Goal: Task Accomplishment & Management: Manage account settings

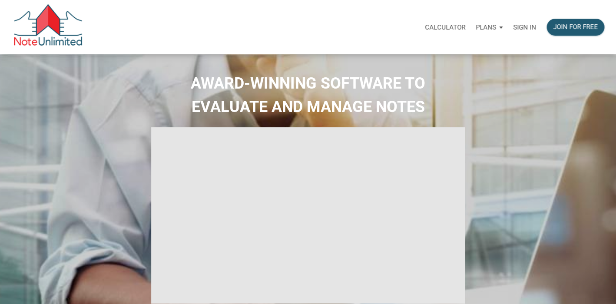
click at [525, 25] on p "Sign in" at bounding box center [524, 27] width 23 height 8
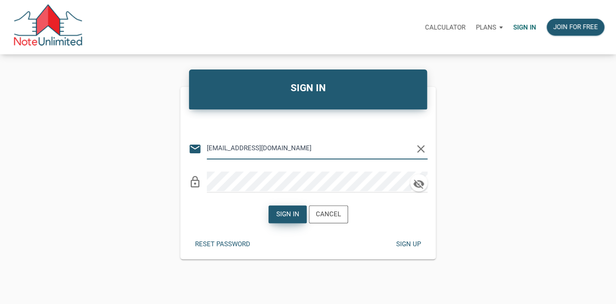
type input "[EMAIL_ADDRESS][DOMAIN_NAME]"
click at [286, 213] on div "Sign in" at bounding box center [287, 214] width 23 height 10
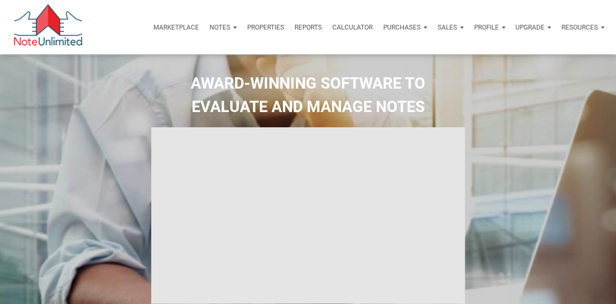
type input "Introduction to new features"
select select
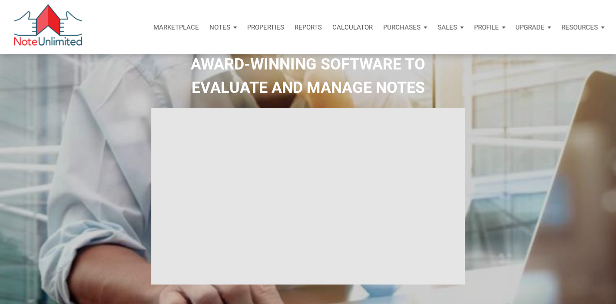
scroll to position [17, 0]
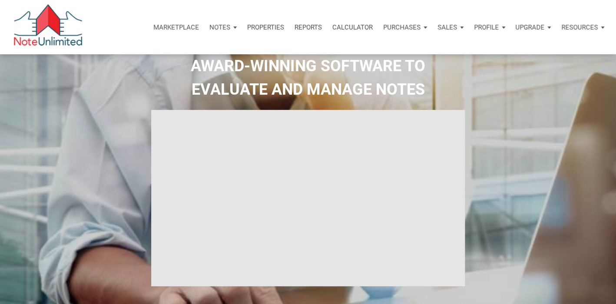
click at [602, 27] on div "Resources" at bounding box center [582, 27] width 53 height 26
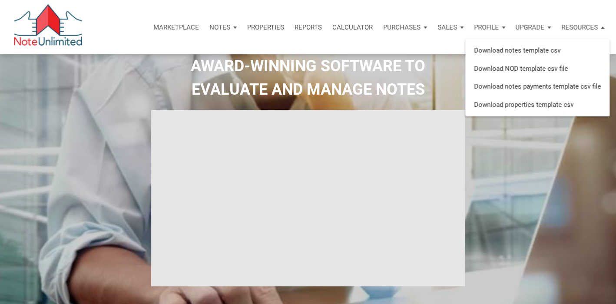
click at [602, 27] on div "Resources" at bounding box center [582, 27] width 53 height 26
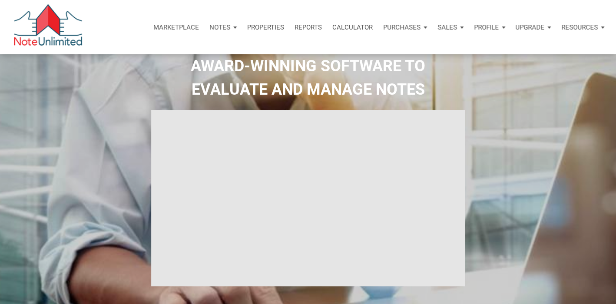
click at [231, 27] on div "Notes" at bounding box center [223, 27] width 38 height 26
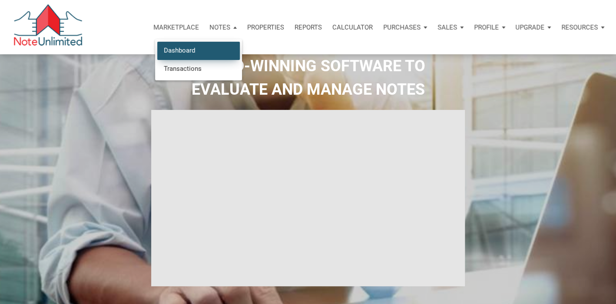
click at [194, 57] on link "Dashboard" at bounding box center [198, 51] width 83 height 18
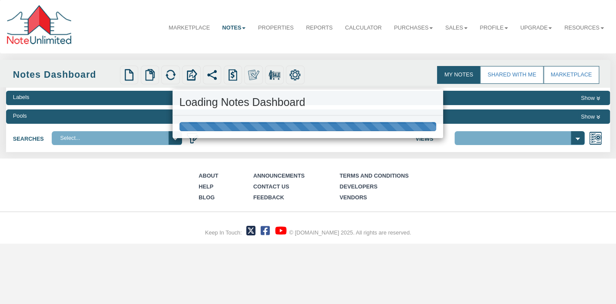
select select "3"
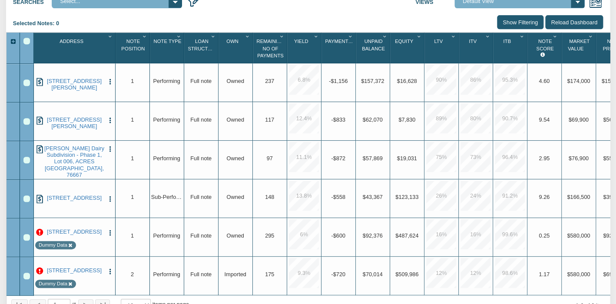
scroll to position [137, 0]
